Goal: Information Seeking & Learning: Learn about a topic

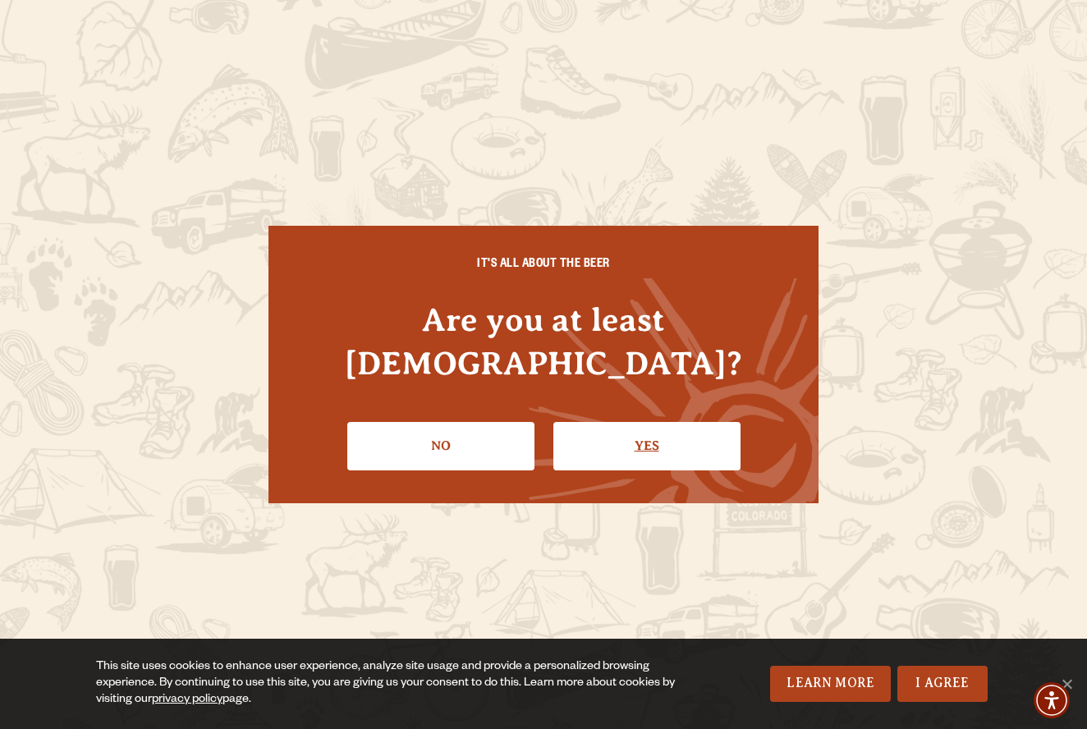
click at [657, 430] on link "Yes" at bounding box center [646, 446] width 187 height 48
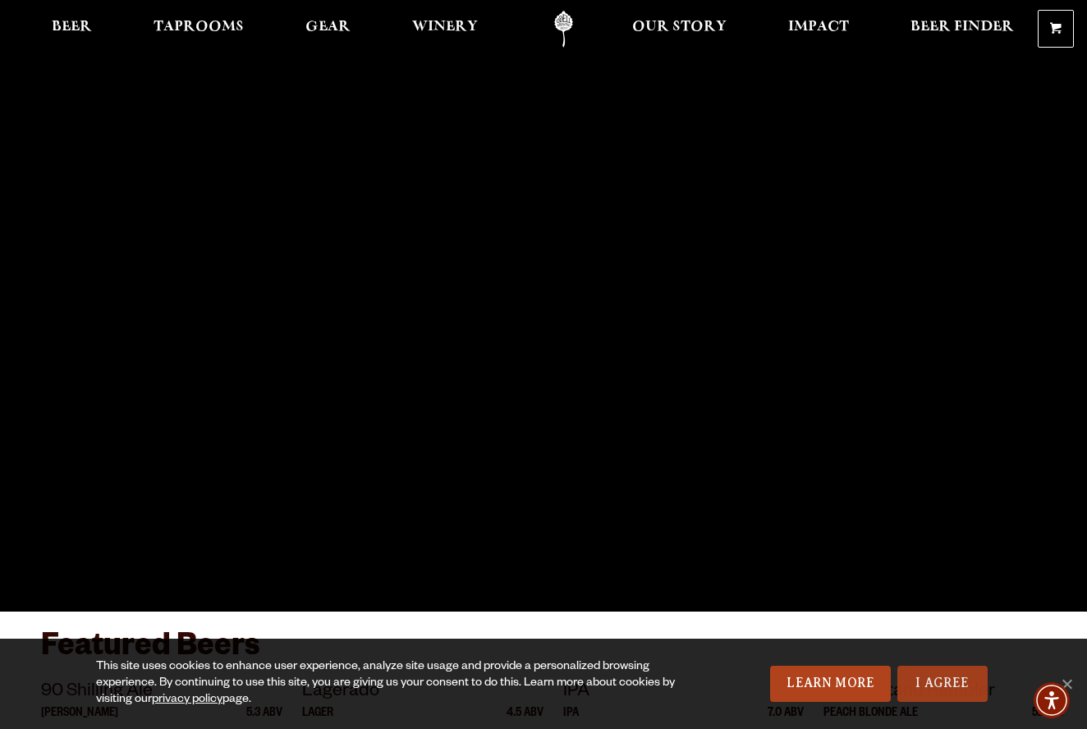
drag, startPoint x: 919, startPoint y: 684, endPoint x: 898, endPoint y: 672, distance: 23.5
click at [919, 683] on link "I Agree" at bounding box center [942, 684] width 90 height 36
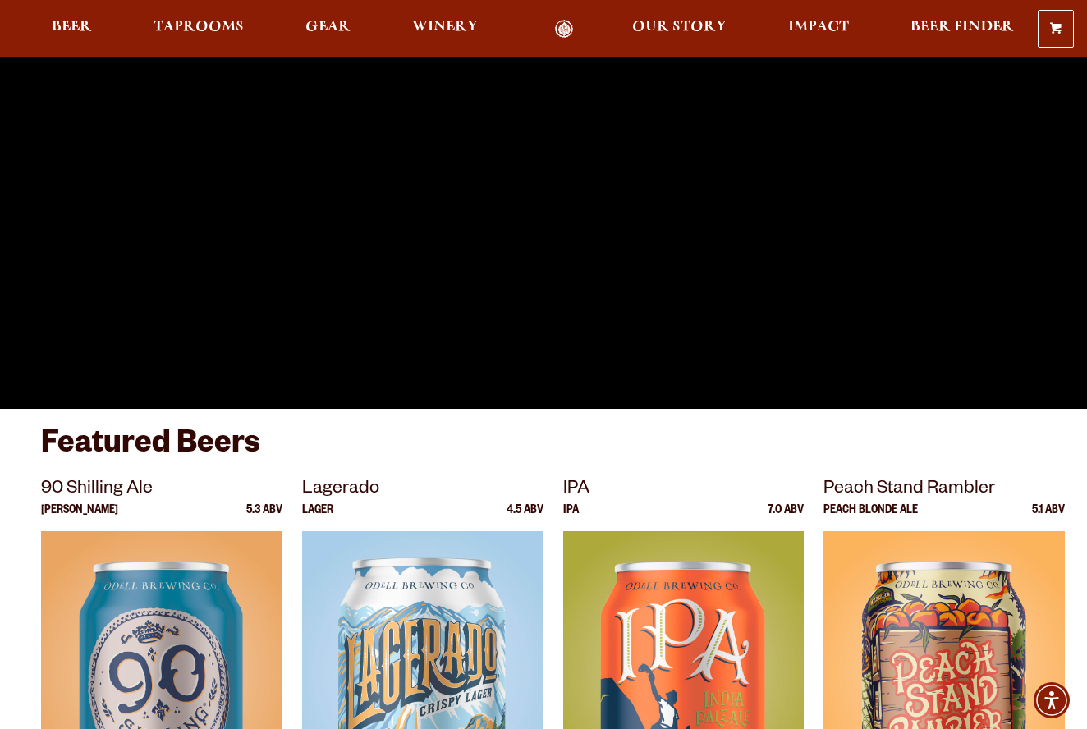
scroll to position [239, 0]
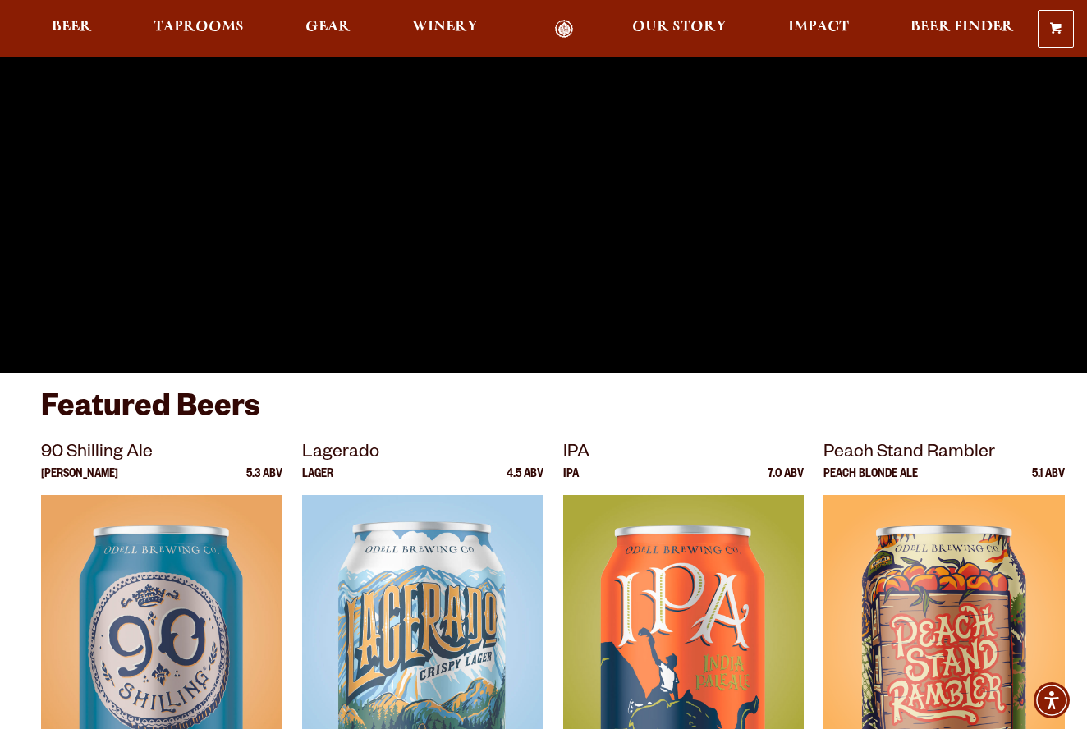
click at [563, 26] on link "Odell Home" at bounding box center [564, 29] width 62 height 19
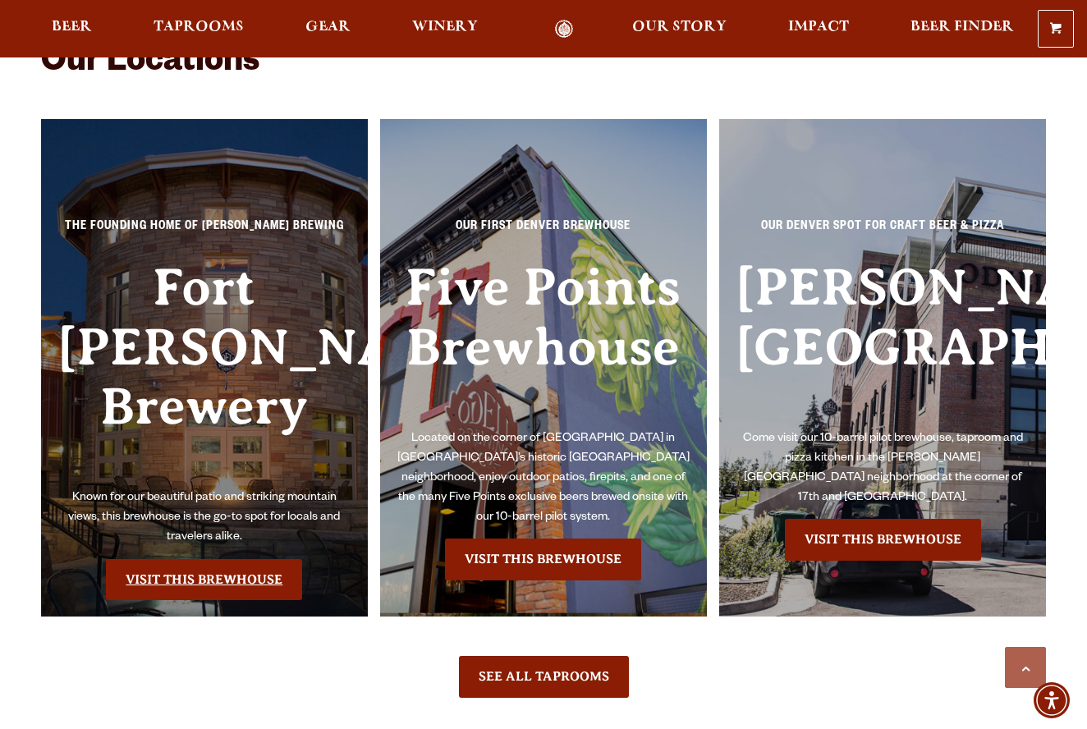
scroll to position [3384, 0]
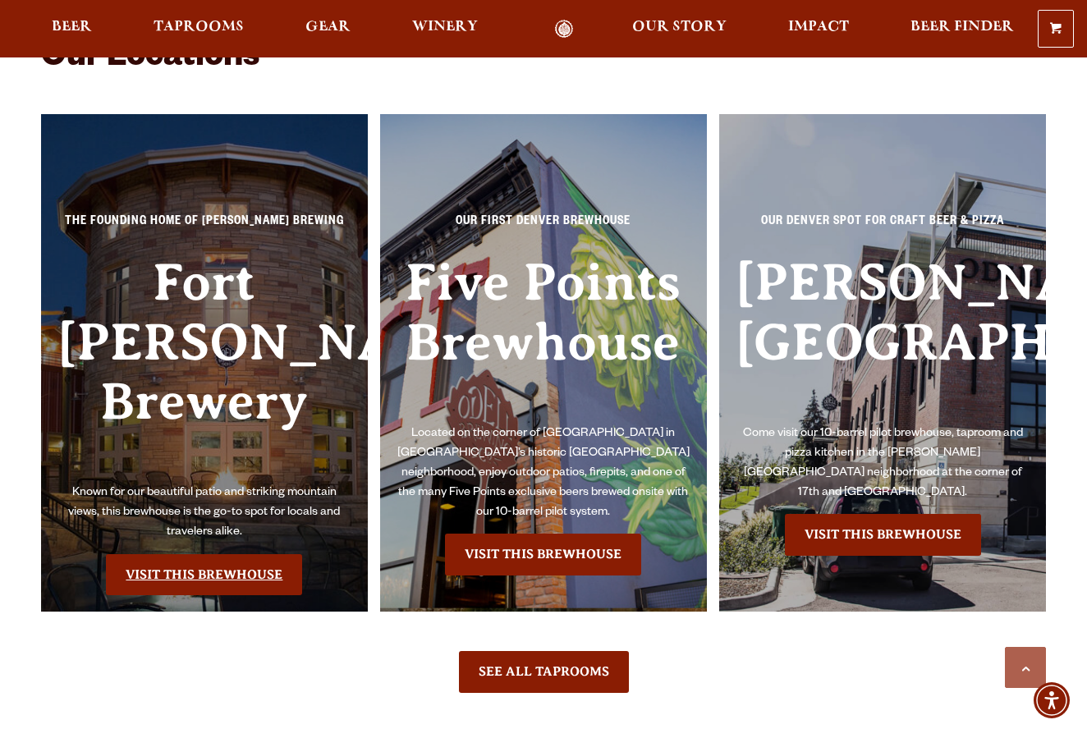
click at [236, 559] on link "Visit this Brewhouse" at bounding box center [204, 574] width 196 height 41
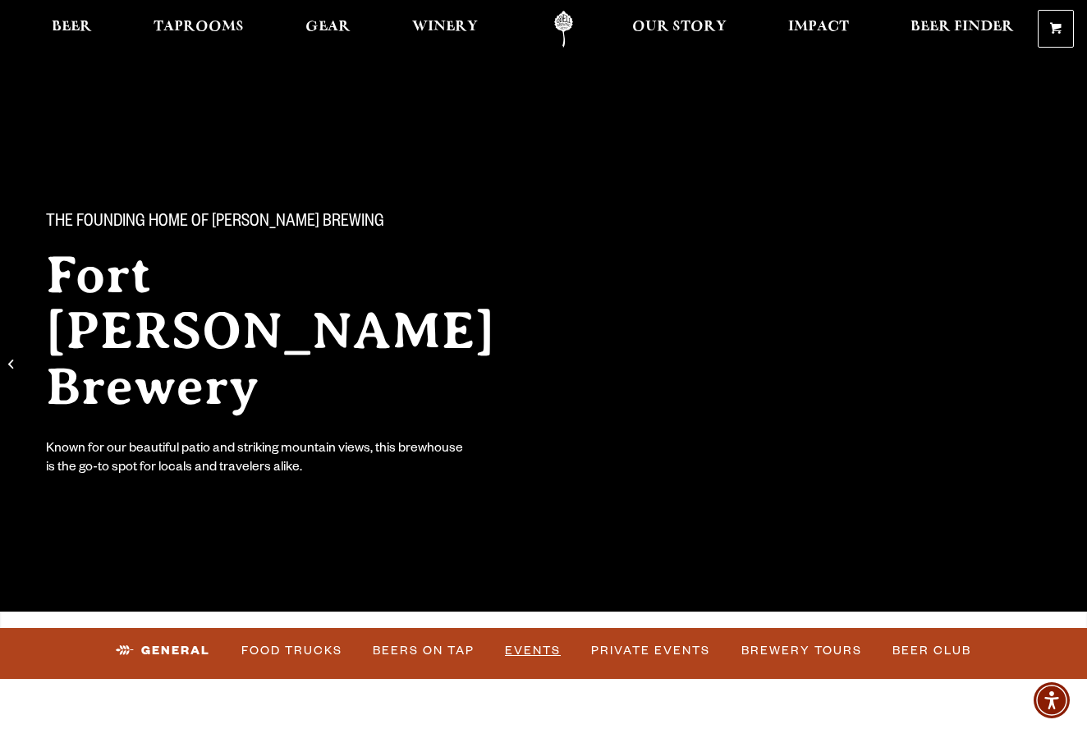
click at [540, 646] on link "Events" at bounding box center [532, 651] width 69 height 38
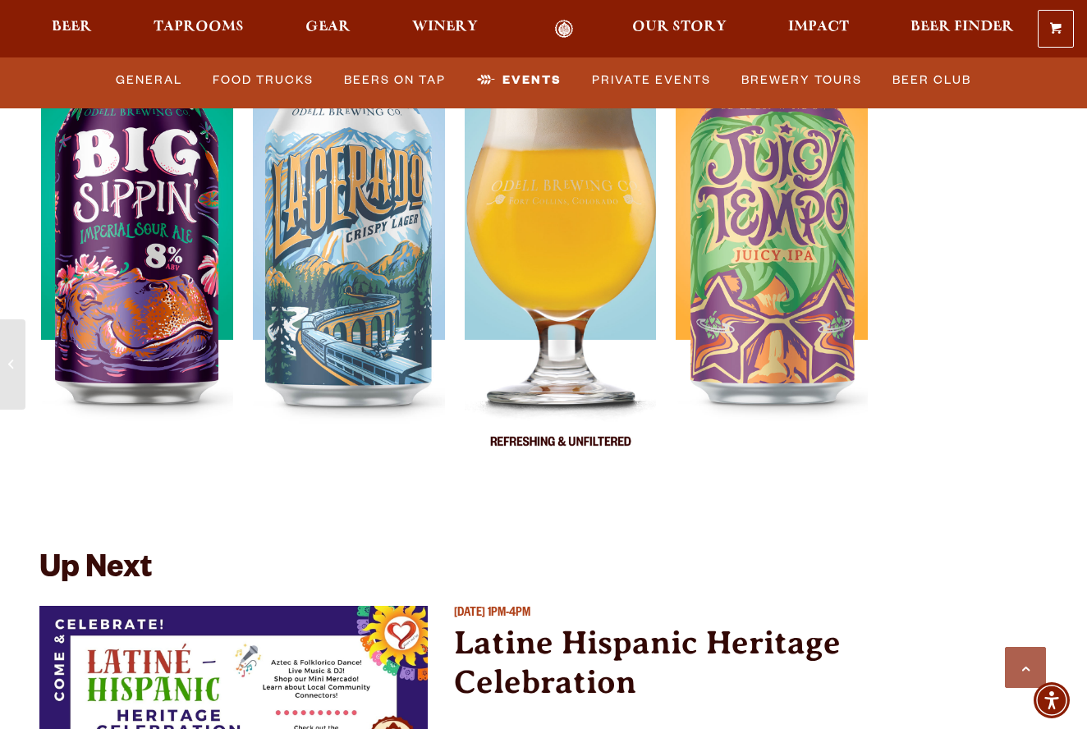
scroll to position [5914, 0]
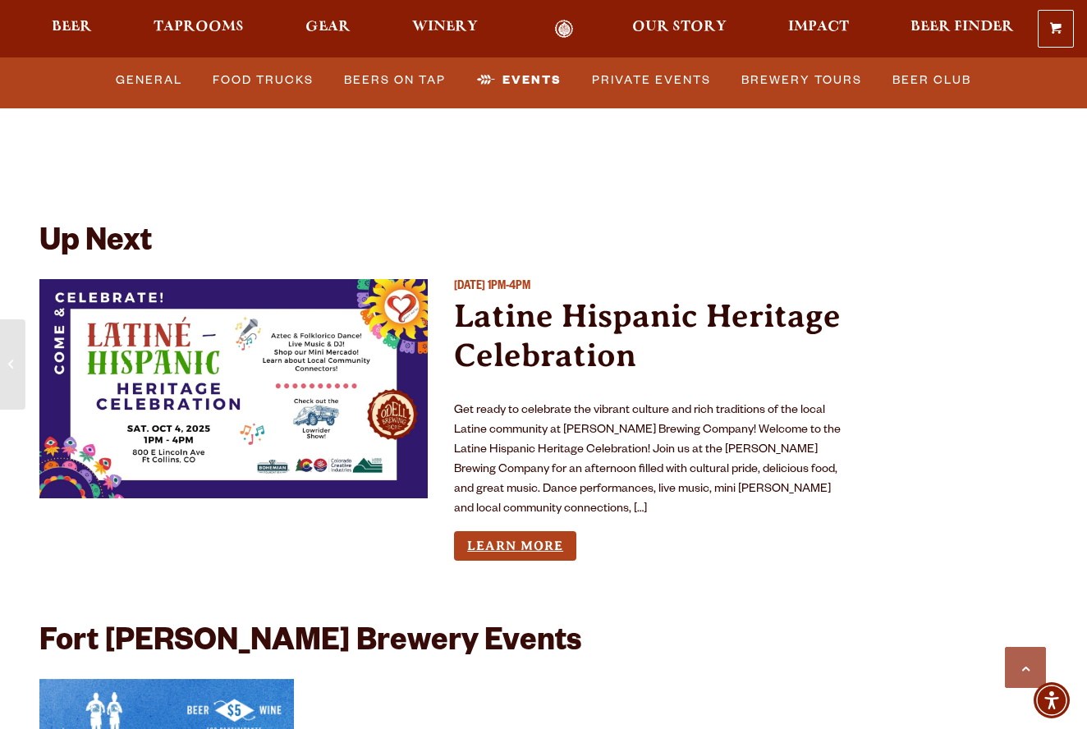
click at [522, 531] on link "Learn More" at bounding box center [515, 546] width 122 height 30
